Goal: Complete application form: Complete application form

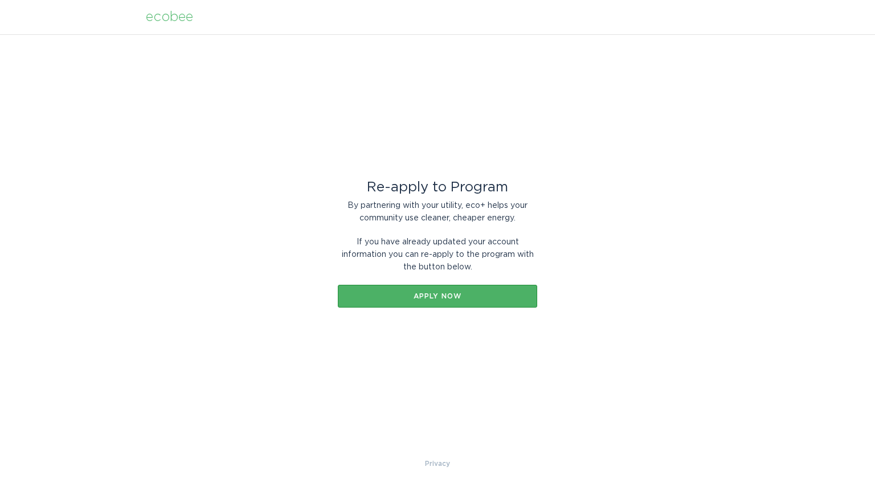
click at [457, 298] on div "Apply now" at bounding box center [437, 296] width 188 height 7
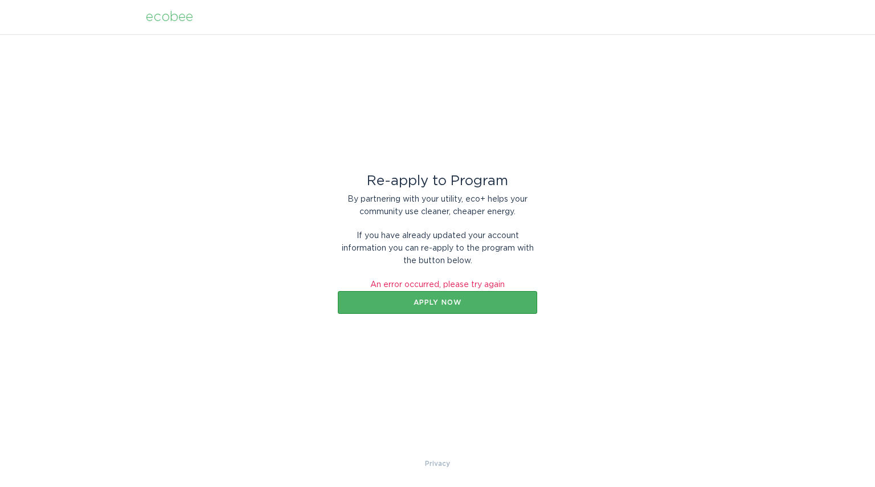
click at [479, 308] on button "Apply now" at bounding box center [437, 302] width 199 height 23
click at [442, 294] on button "Apply now" at bounding box center [437, 302] width 199 height 23
click at [178, 23] on div "ecobee" at bounding box center [169, 17] width 47 height 13
click at [468, 302] on div "Apply now" at bounding box center [437, 302] width 188 height 7
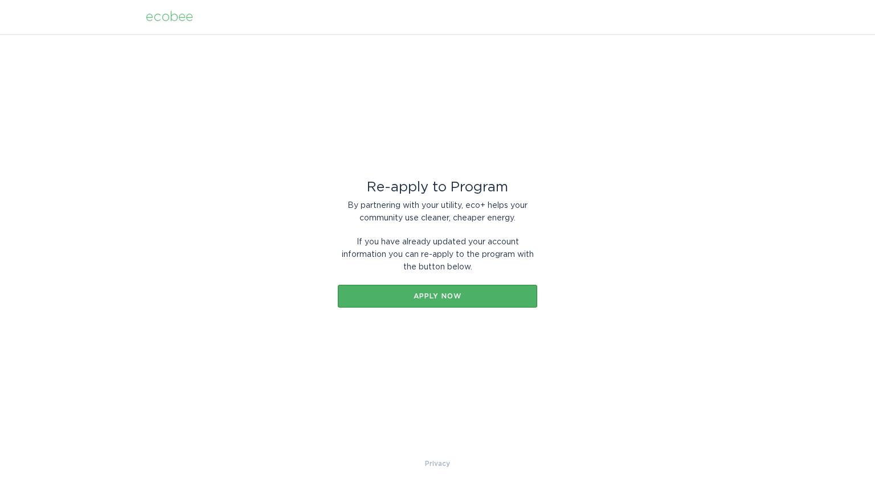
click at [452, 293] on div "Apply now" at bounding box center [437, 296] width 188 height 7
